Goal: Task Accomplishment & Management: Use online tool/utility

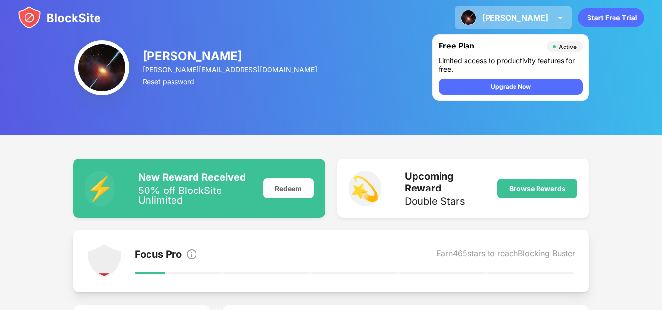
click at [546, 16] on div "[PERSON_NAME]" at bounding box center [515, 18] width 66 height 10
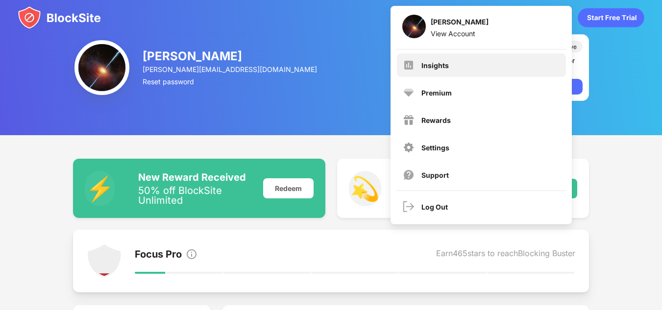
click at [443, 67] on div "Insights" at bounding box center [435, 65] width 27 height 8
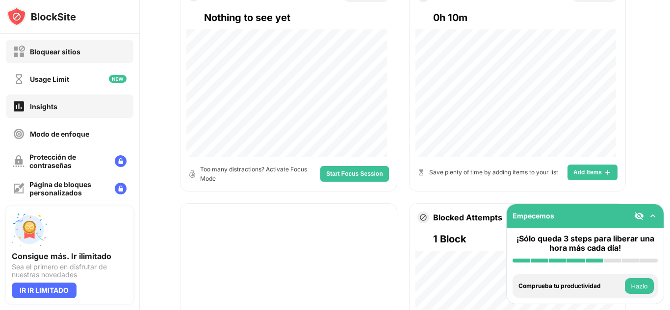
click at [44, 54] on div "Bloquear sitios" at bounding box center [55, 52] width 50 height 8
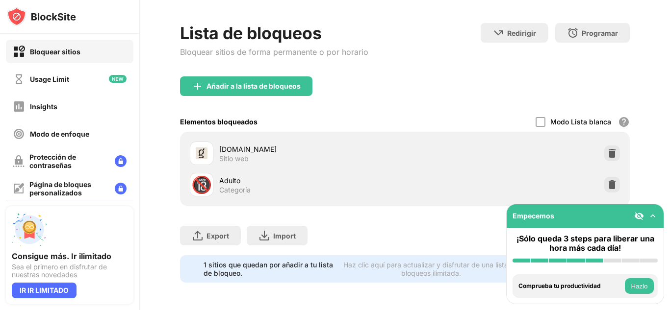
scroll to position [46, 0]
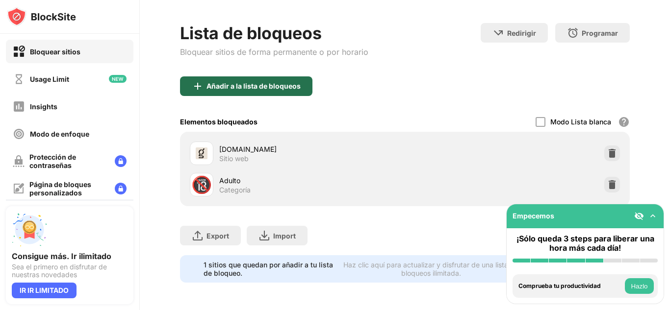
click at [256, 86] on div "Añadir a la lista de bloqueos" at bounding box center [246, 86] width 132 height 20
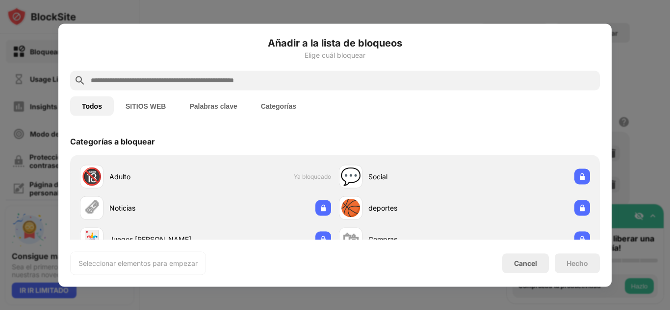
click at [137, 111] on button "SITIOS WEB" at bounding box center [146, 106] width 64 height 20
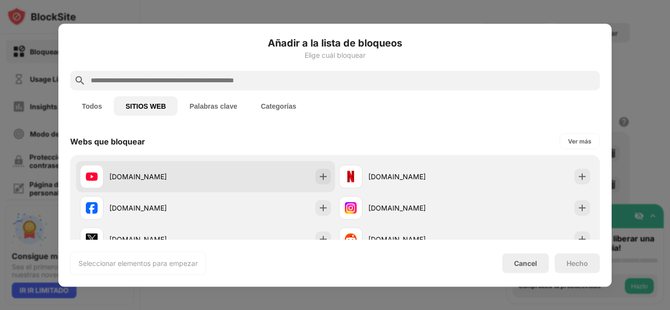
click at [173, 167] on div "[DOMAIN_NAME]" at bounding box center [143, 177] width 126 height 24
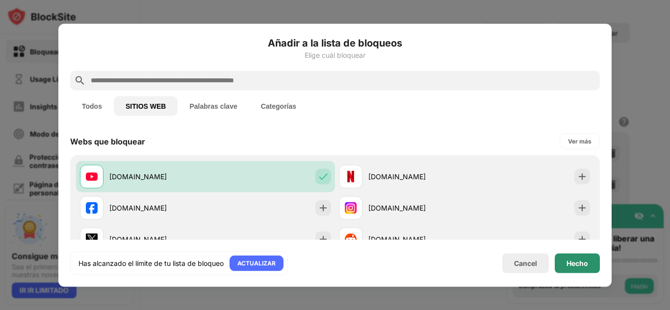
click at [581, 255] on div "Hecho" at bounding box center [576, 263] width 45 height 20
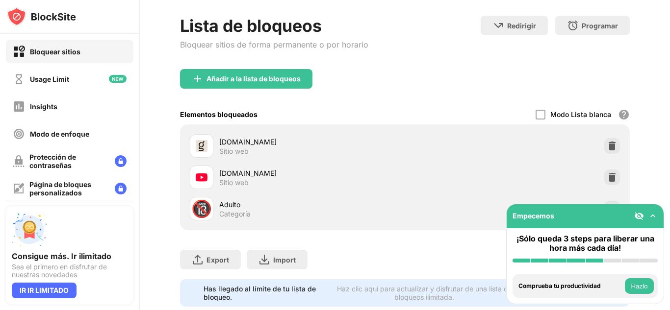
scroll to position [77, 0]
